Goal: Task Accomplishment & Management: Manage account settings

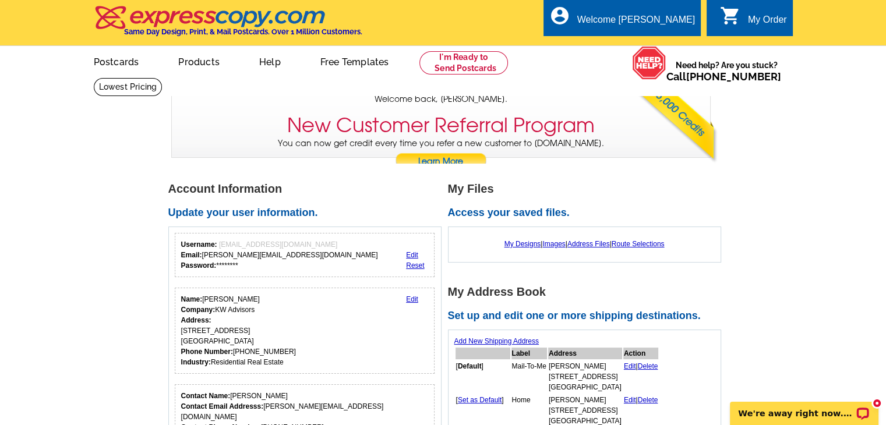
scroll to position [117, 0]
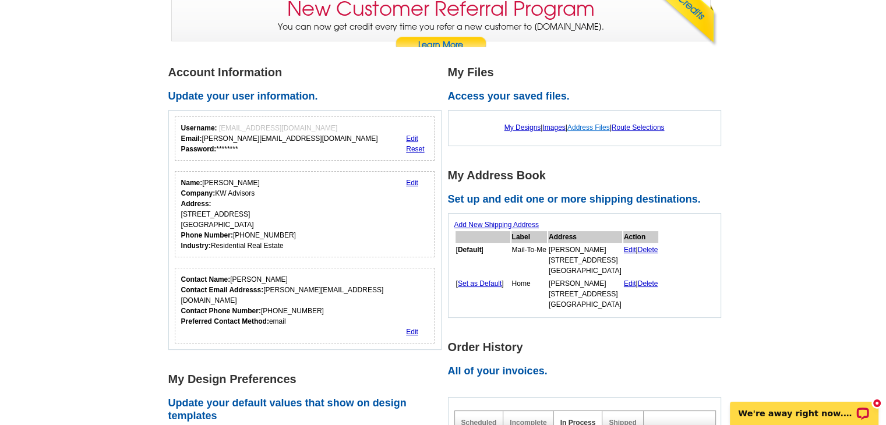
click at [585, 126] on link "Address Files" at bounding box center [588, 128] width 43 height 8
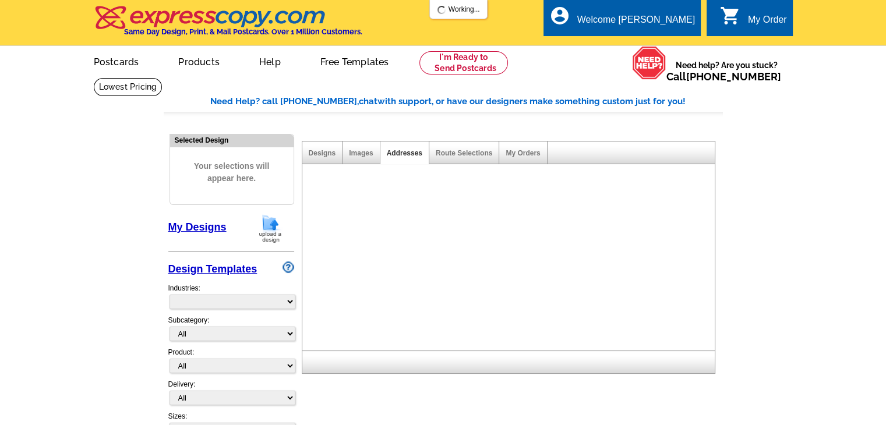
select select "785"
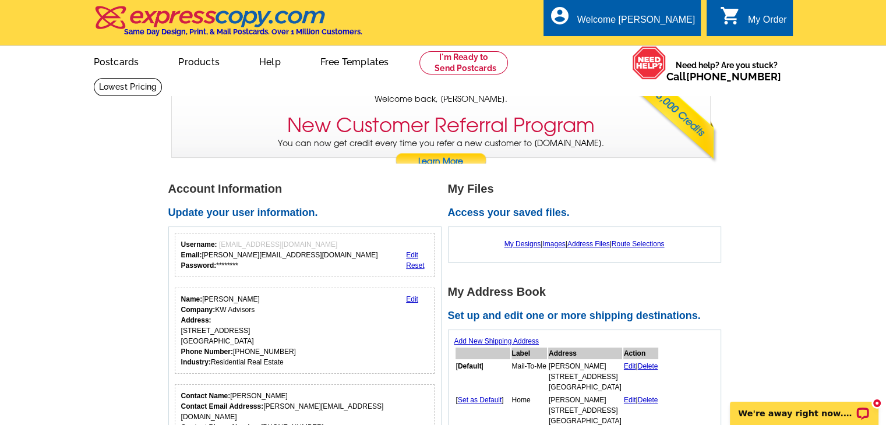
click at [760, 29] on div "My Order" at bounding box center [767, 23] width 39 height 16
click at [762, 24] on div "My Order" at bounding box center [767, 23] width 39 height 16
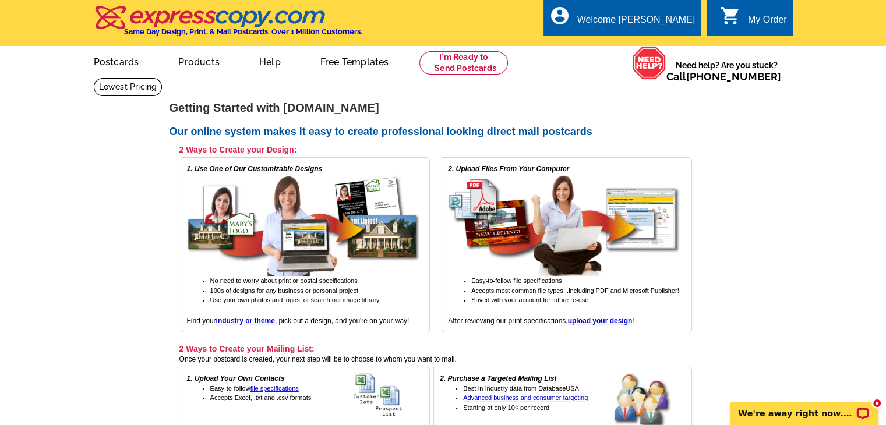
click at [748, 21] on div "My Order" at bounding box center [767, 23] width 39 height 16
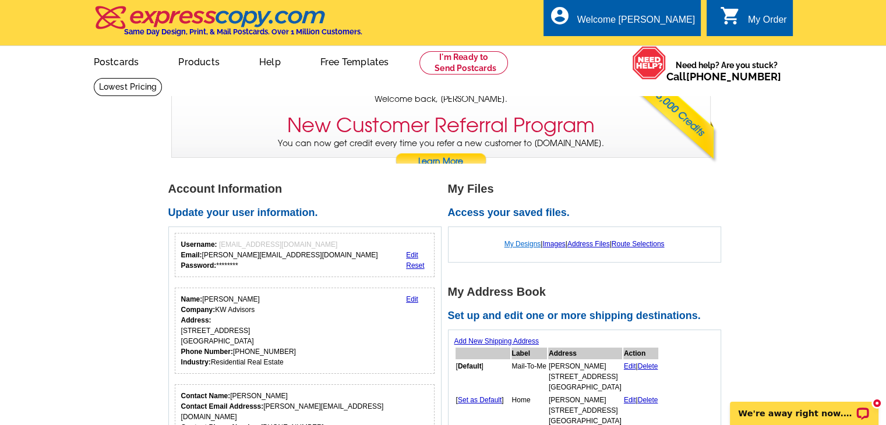
click at [519, 247] on link "My Designs" at bounding box center [523, 244] width 37 height 8
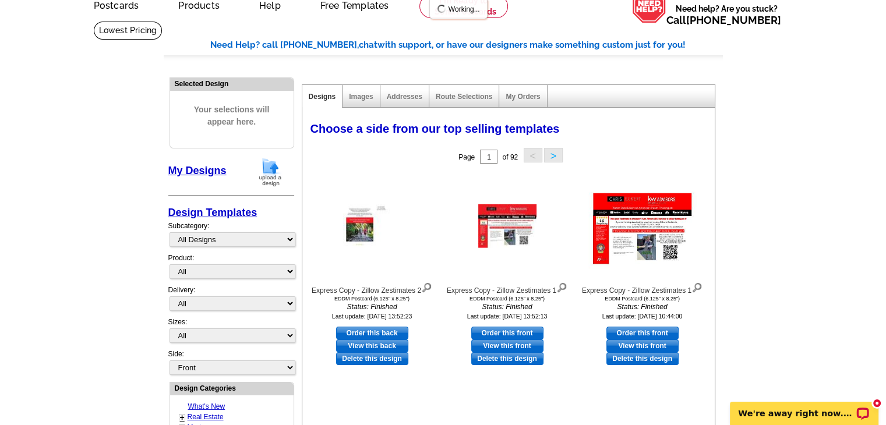
scroll to position [117, 0]
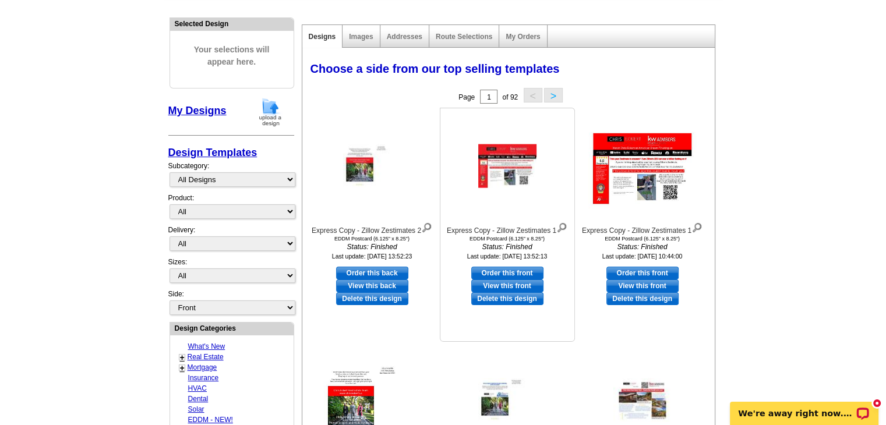
click at [503, 175] on img at bounding box center [507, 166] width 58 height 44
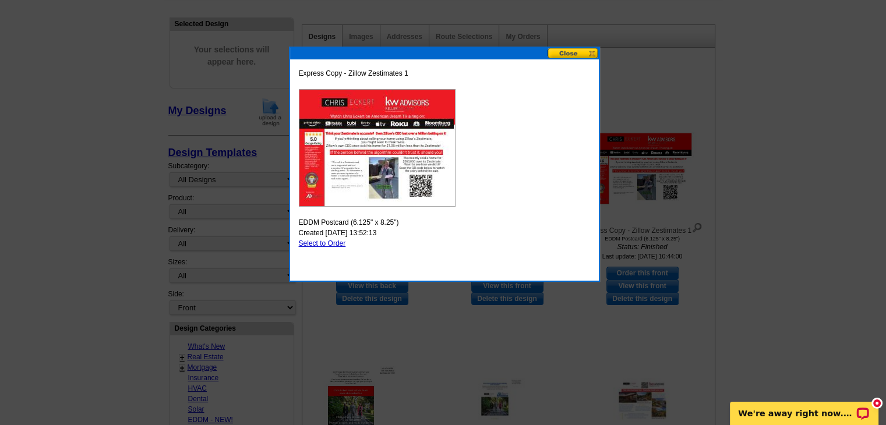
click at [578, 52] on button at bounding box center [573, 53] width 51 height 11
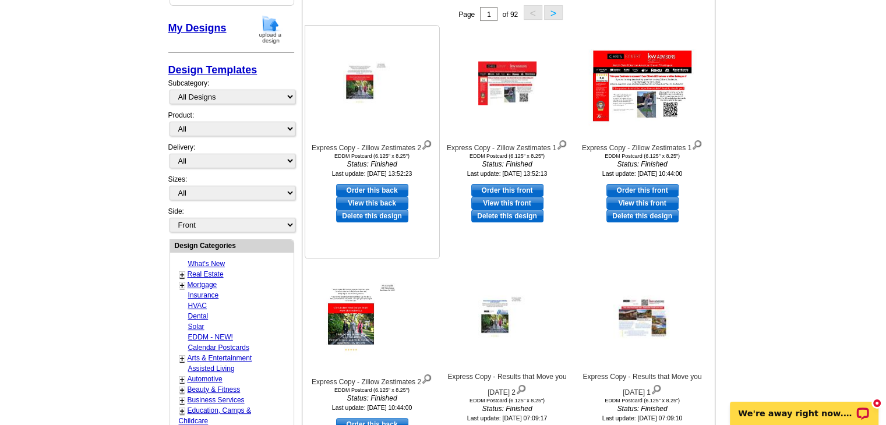
scroll to position [175, 0]
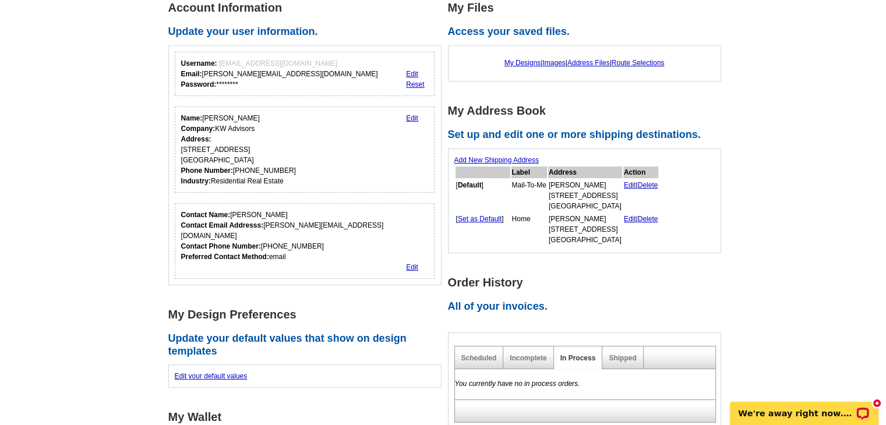
scroll to position [291, 0]
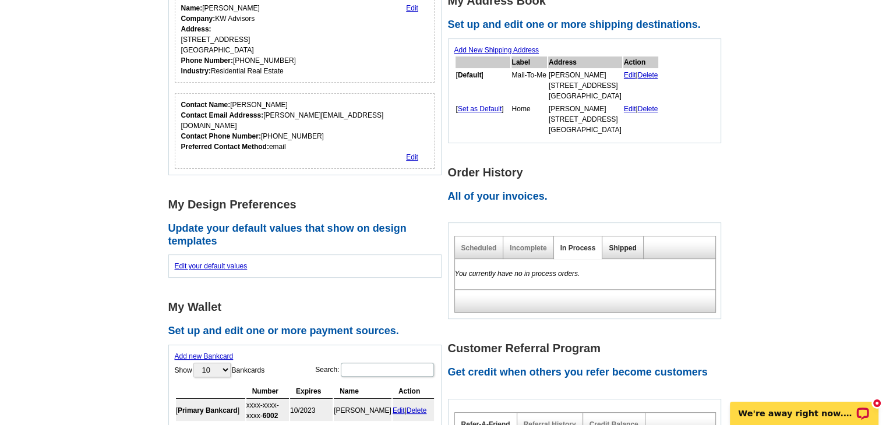
click at [628, 249] on link "Shipped" at bounding box center [622, 248] width 27 height 8
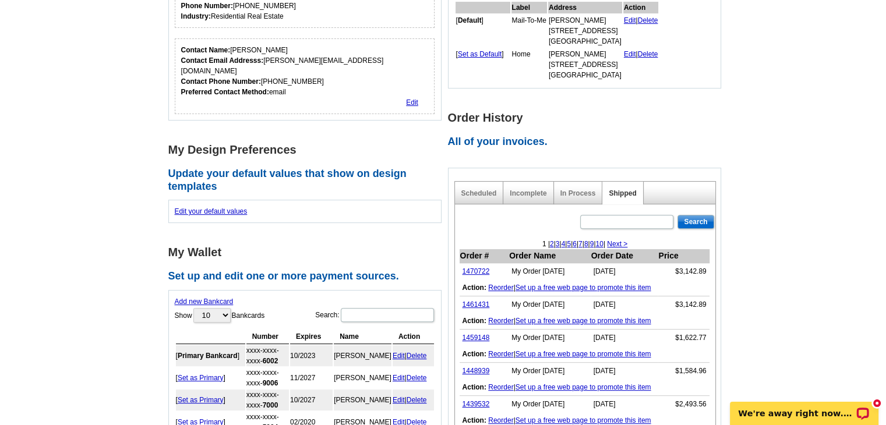
scroll to position [466, 0]
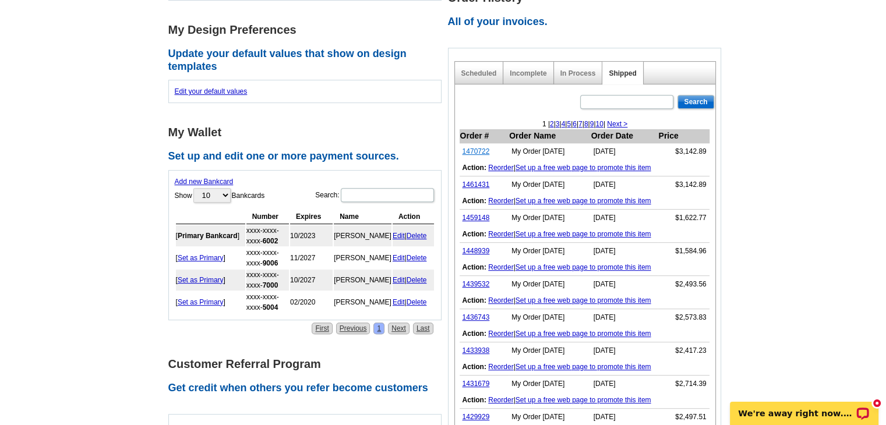
click at [479, 151] on link "1470722" at bounding box center [476, 151] width 27 height 8
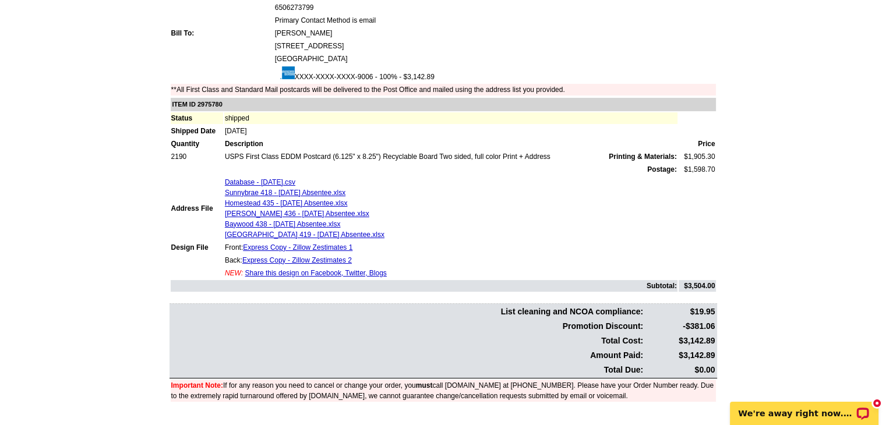
scroll to position [154, 0]
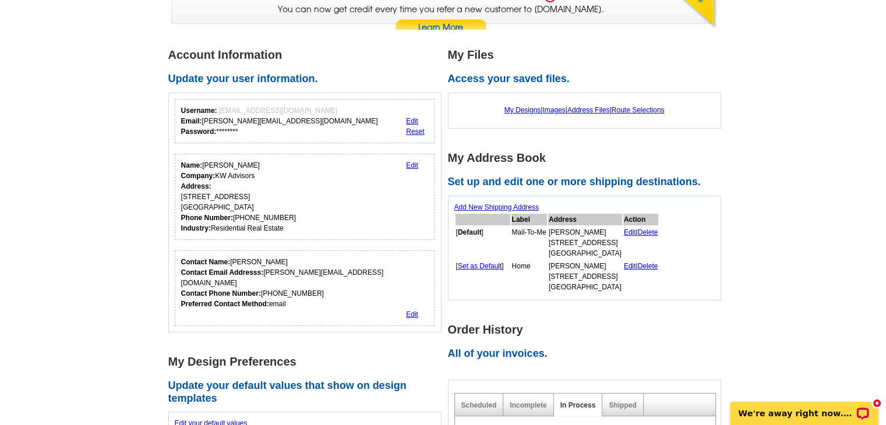
scroll to position [117, 0]
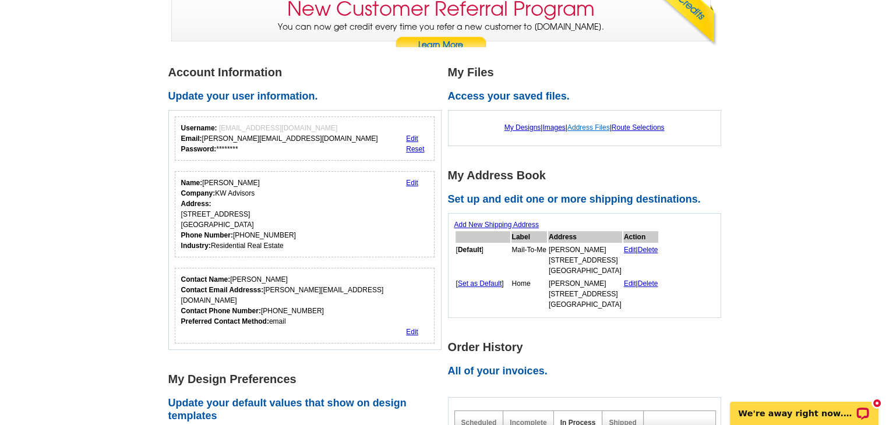
click at [591, 125] on link "Address Files" at bounding box center [588, 128] width 43 height 8
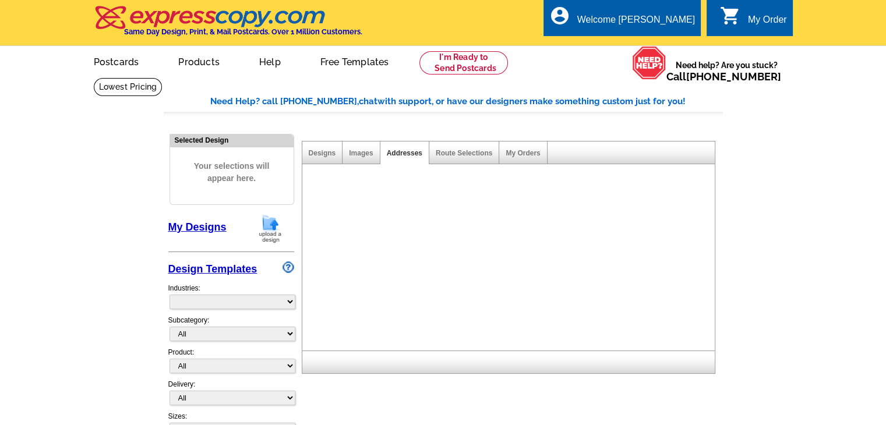
select select "785"
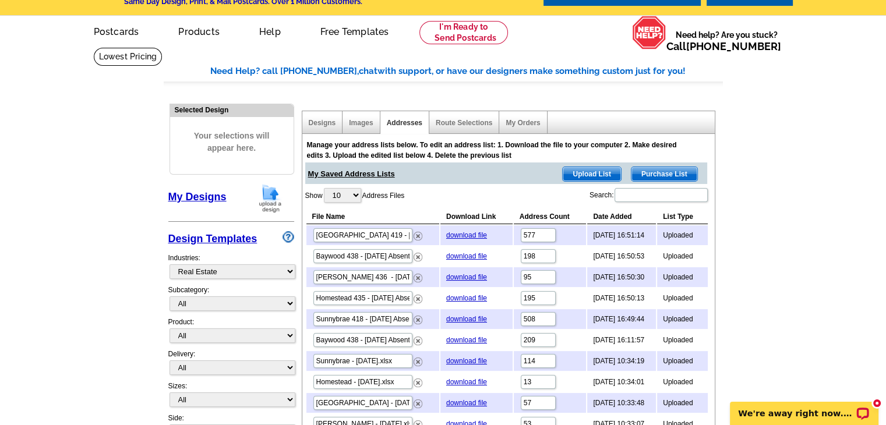
scroll to position [58, 0]
